Goal: Find specific page/section: Find specific page/section

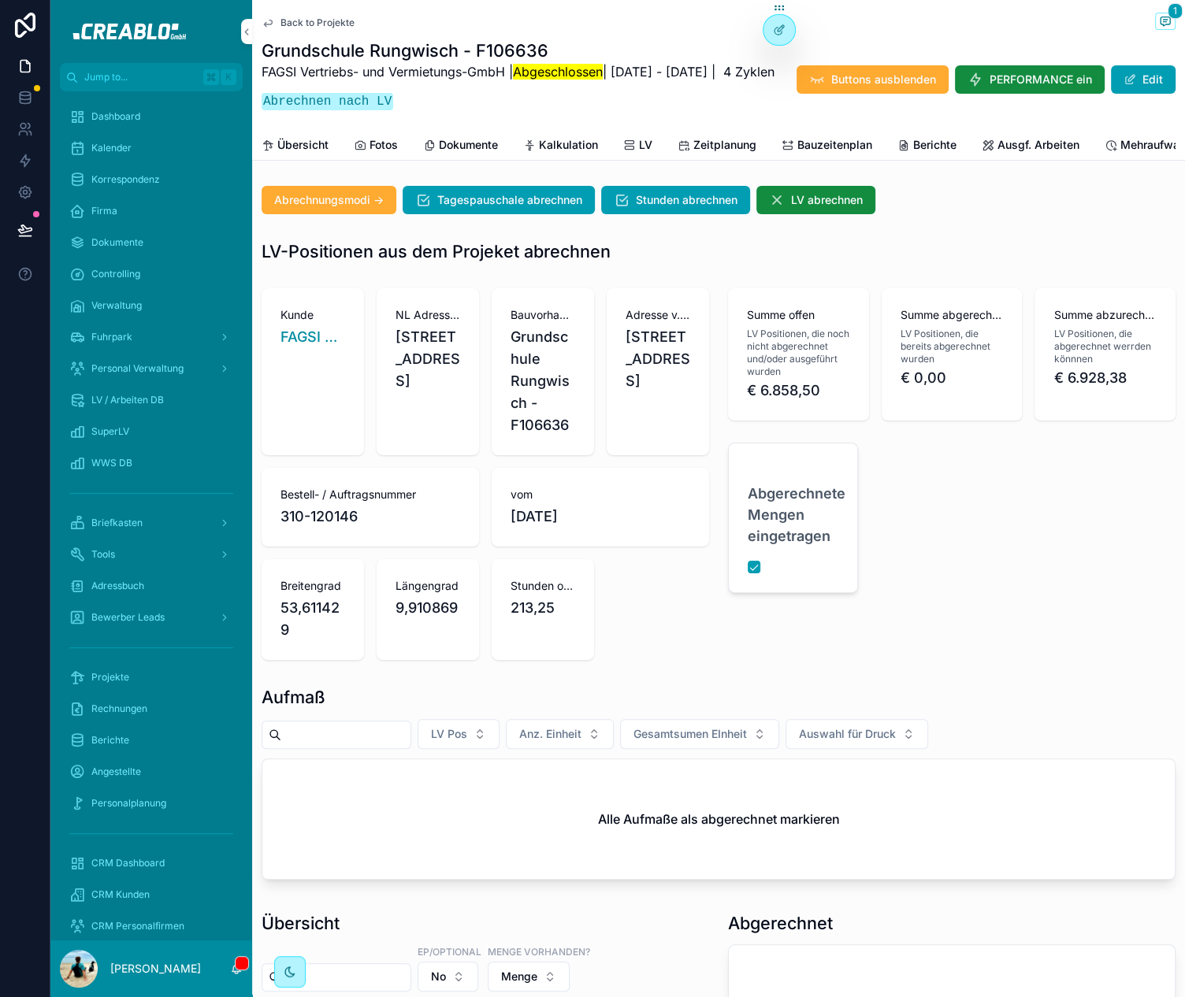
scroll to position [1875, 0]
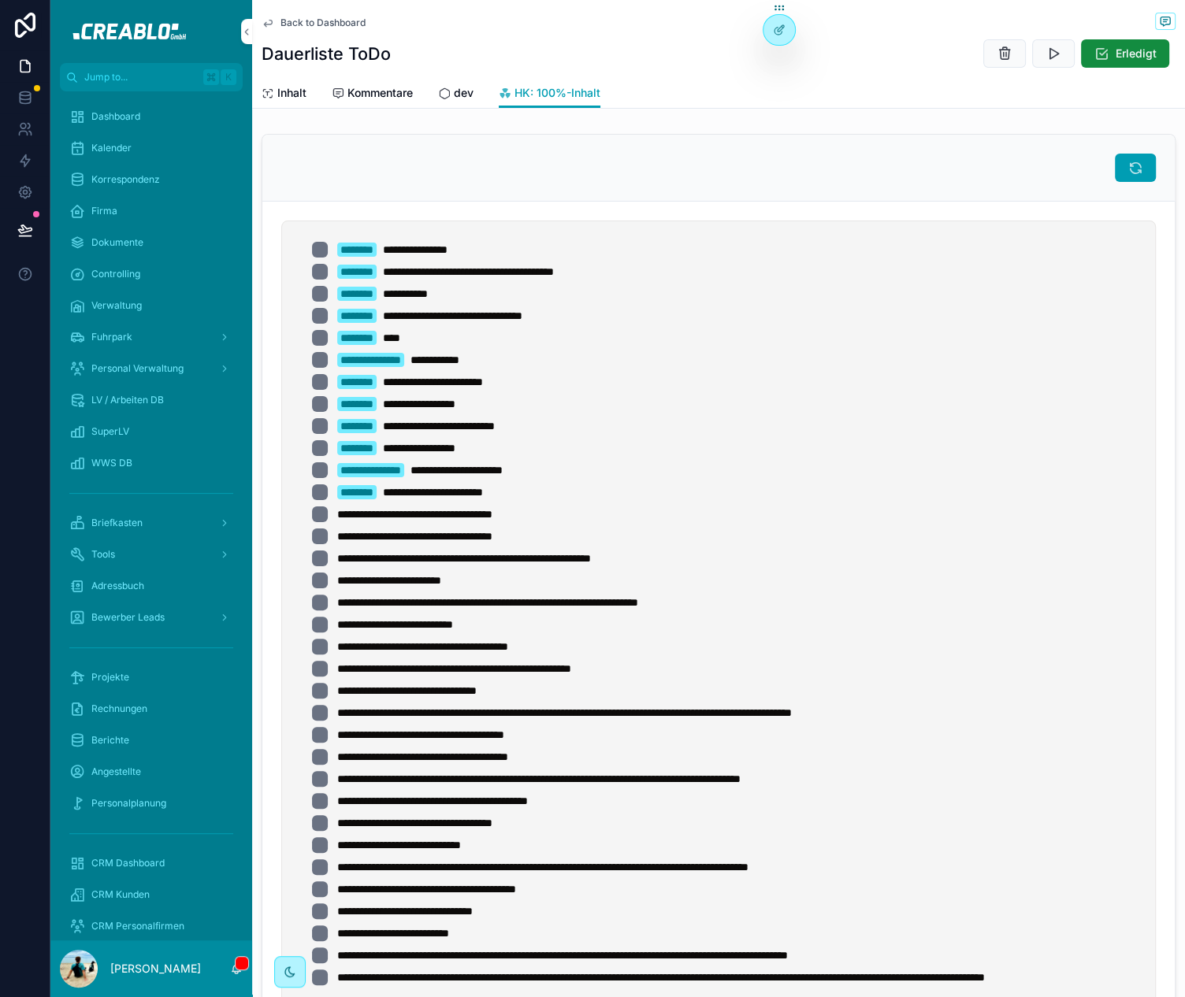
scroll to position [42, 0]
